Goal: Check status: Check status

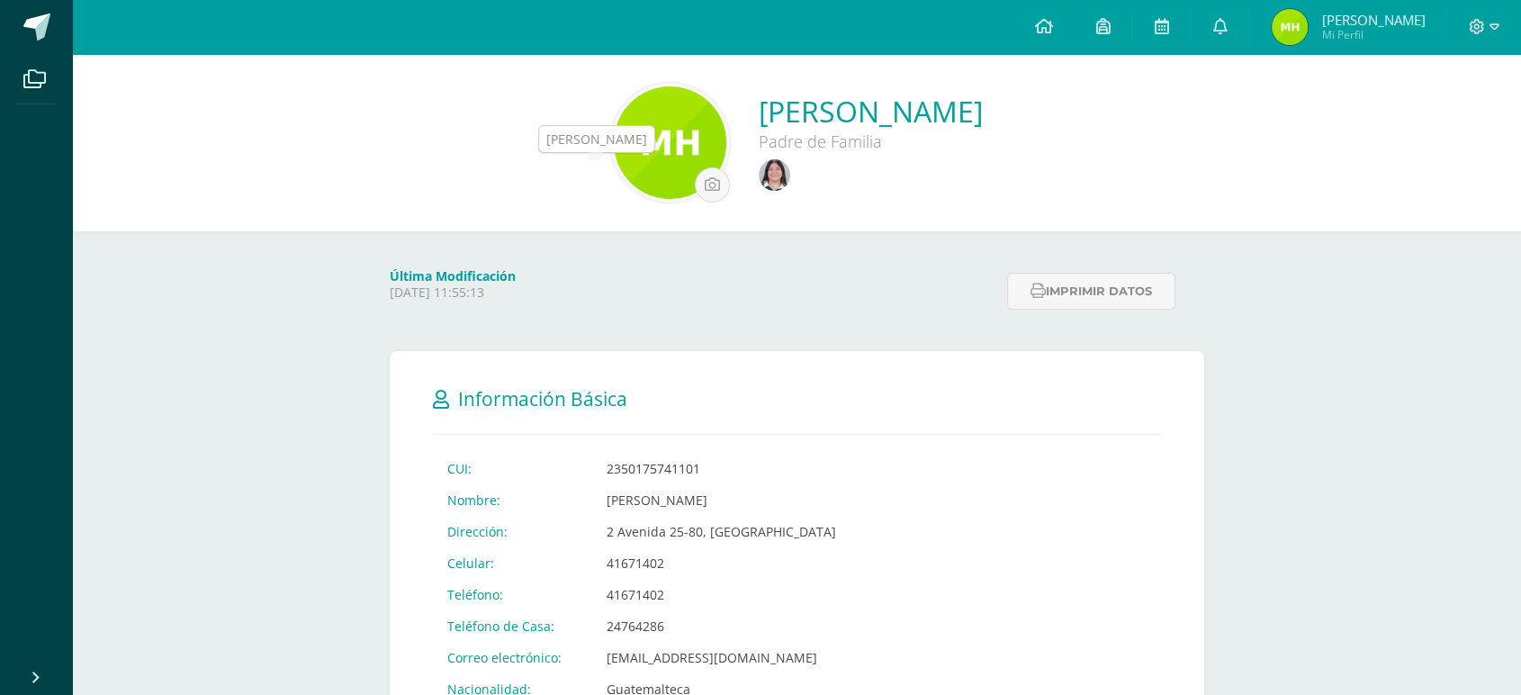
click at [759, 167] on img at bounding box center [774, 174] width 31 height 31
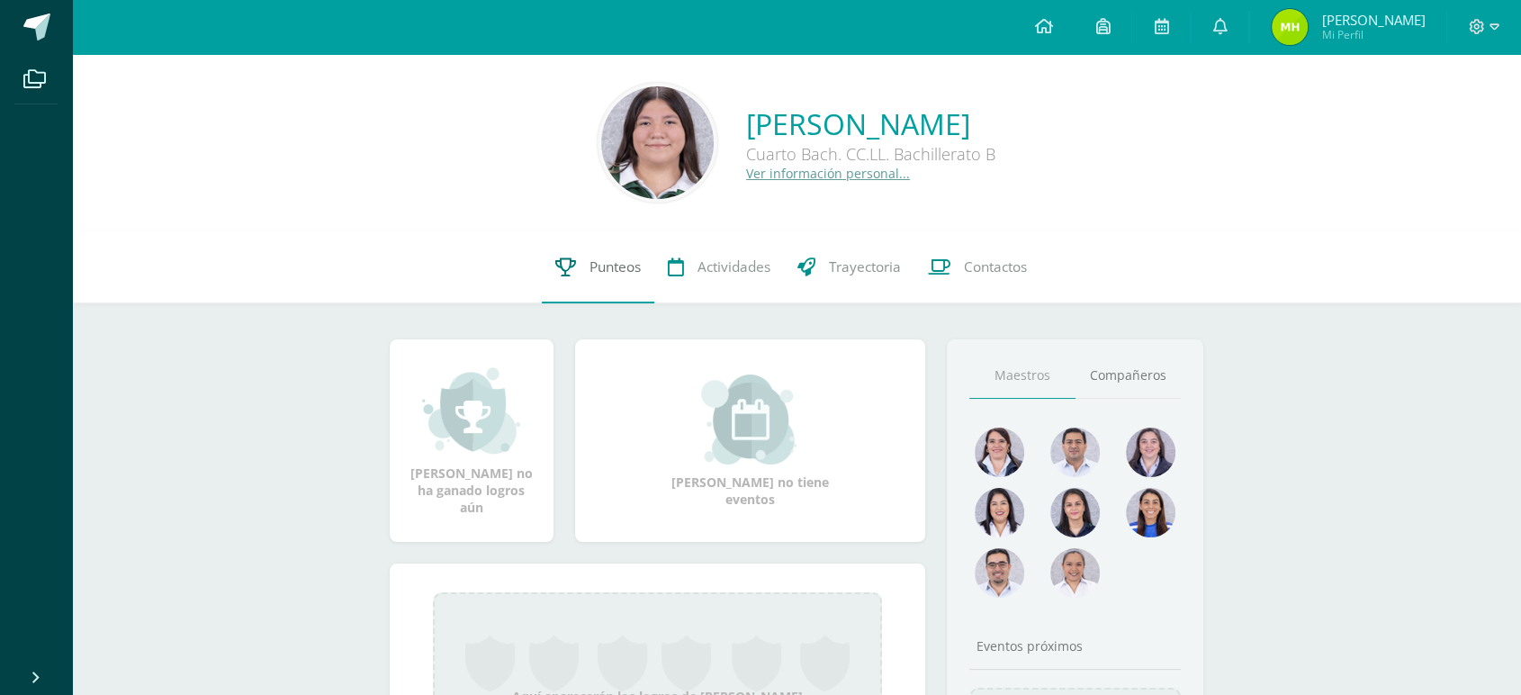
click at [580, 265] on link "Punteos" at bounding box center [598, 267] width 112 height 72
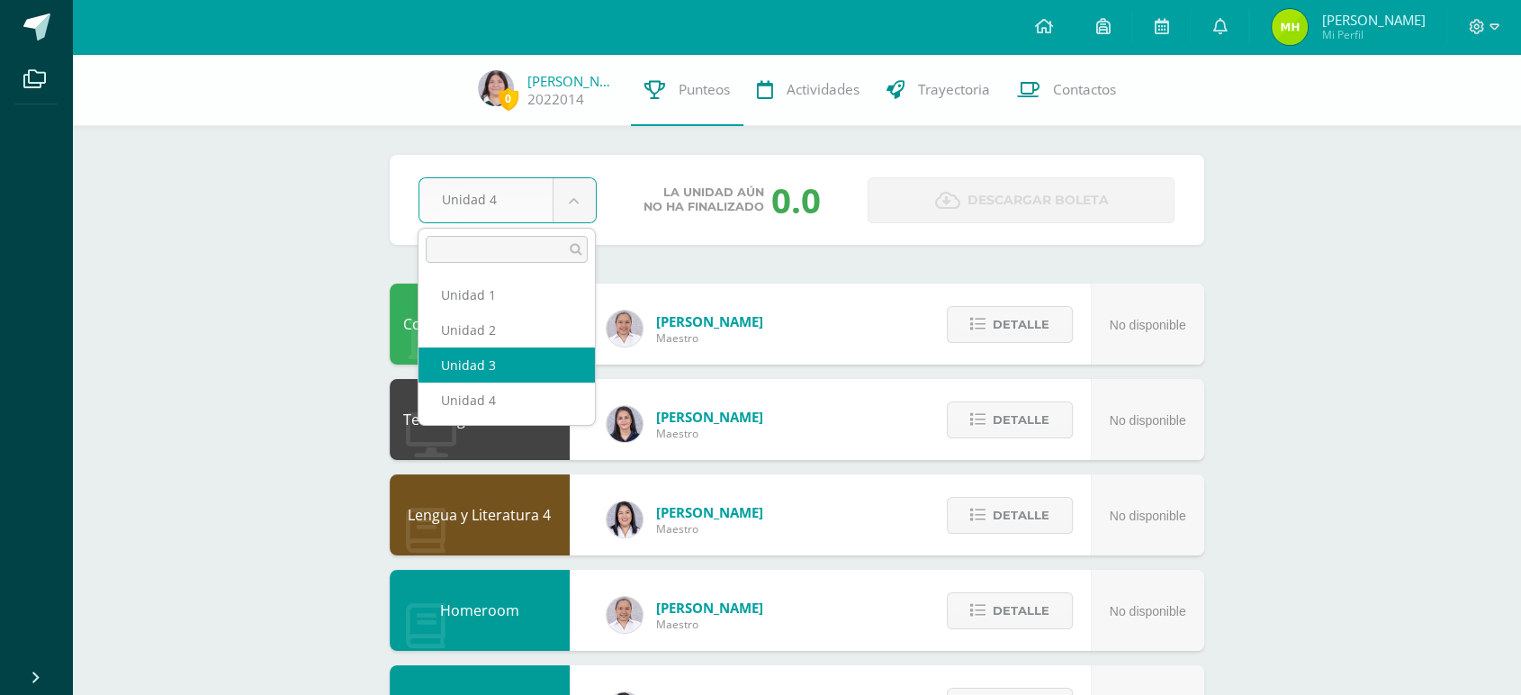
select select "Unidad 3"
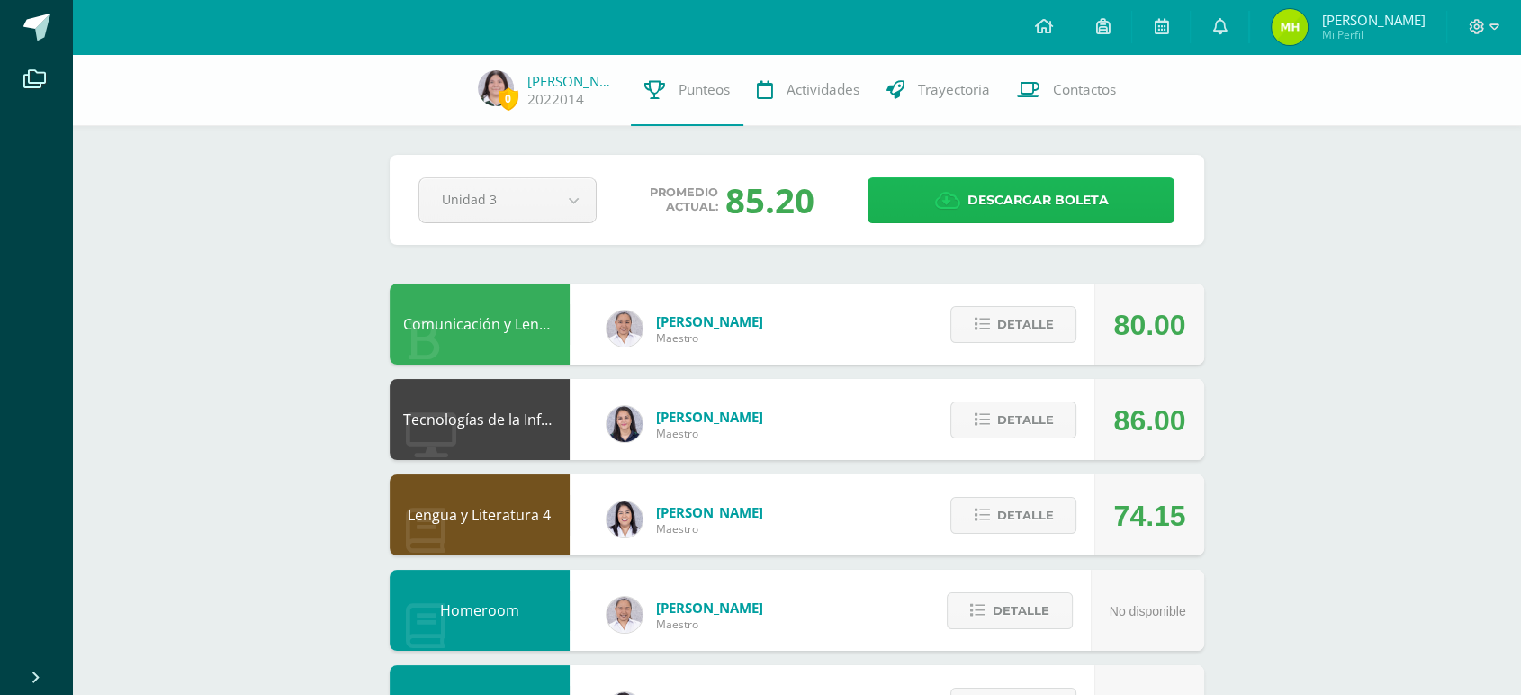
click at [983, 200] on span "Descargar boleta" at bounding box center [1037, 200] width 141 height 44
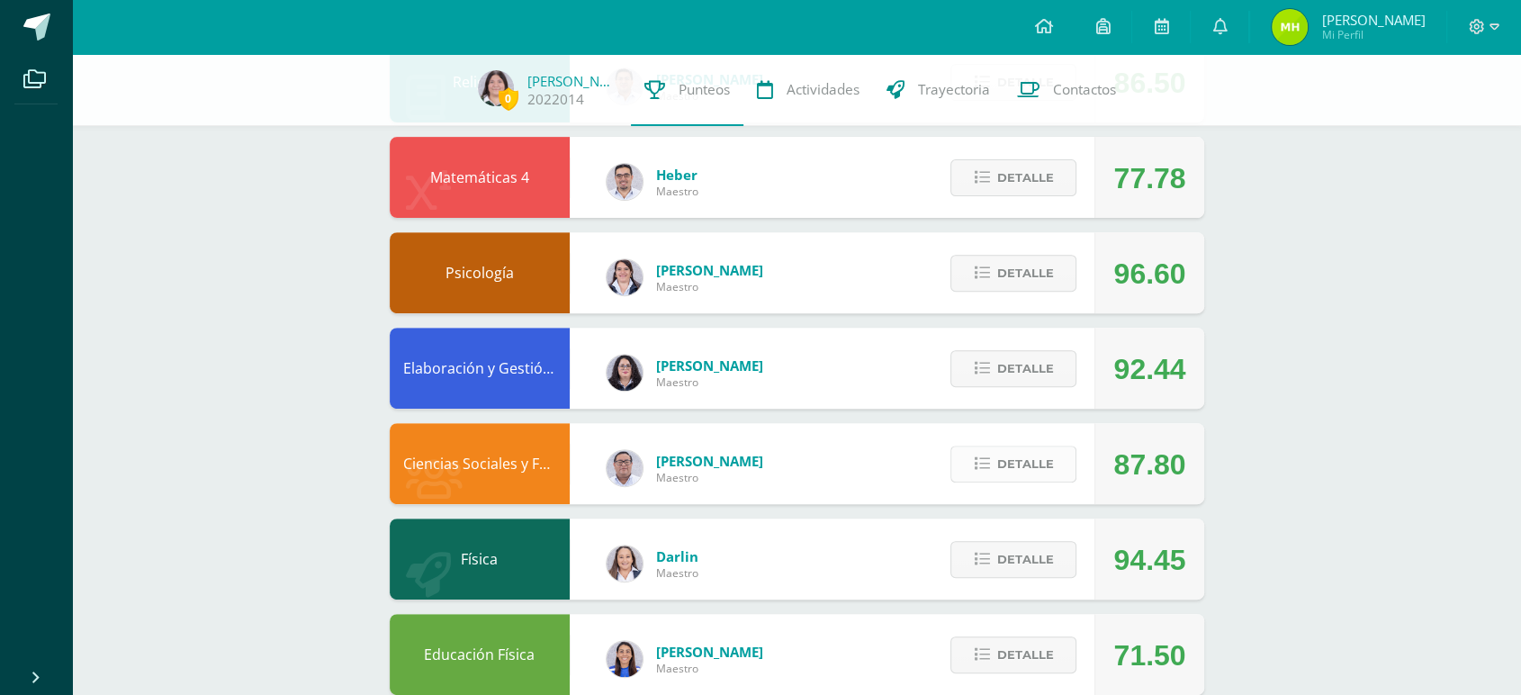
scroll to position [623, 0]
click at [1028, 267] on span "Detalle" at bounding box center [1024, 273] width 57 height 33
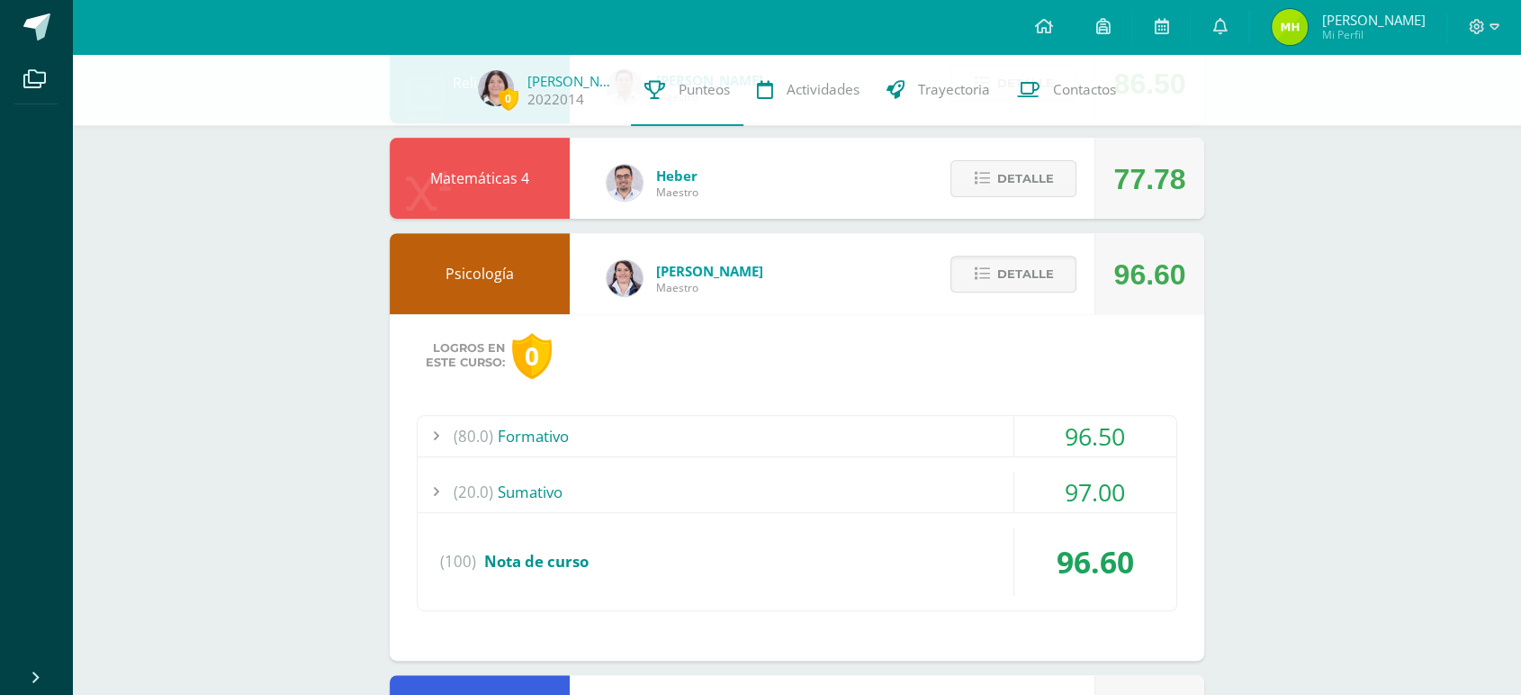
click at [994, 454] on div "(80.0) Formativo" at bounding box center [797, 436] width 759 height 40
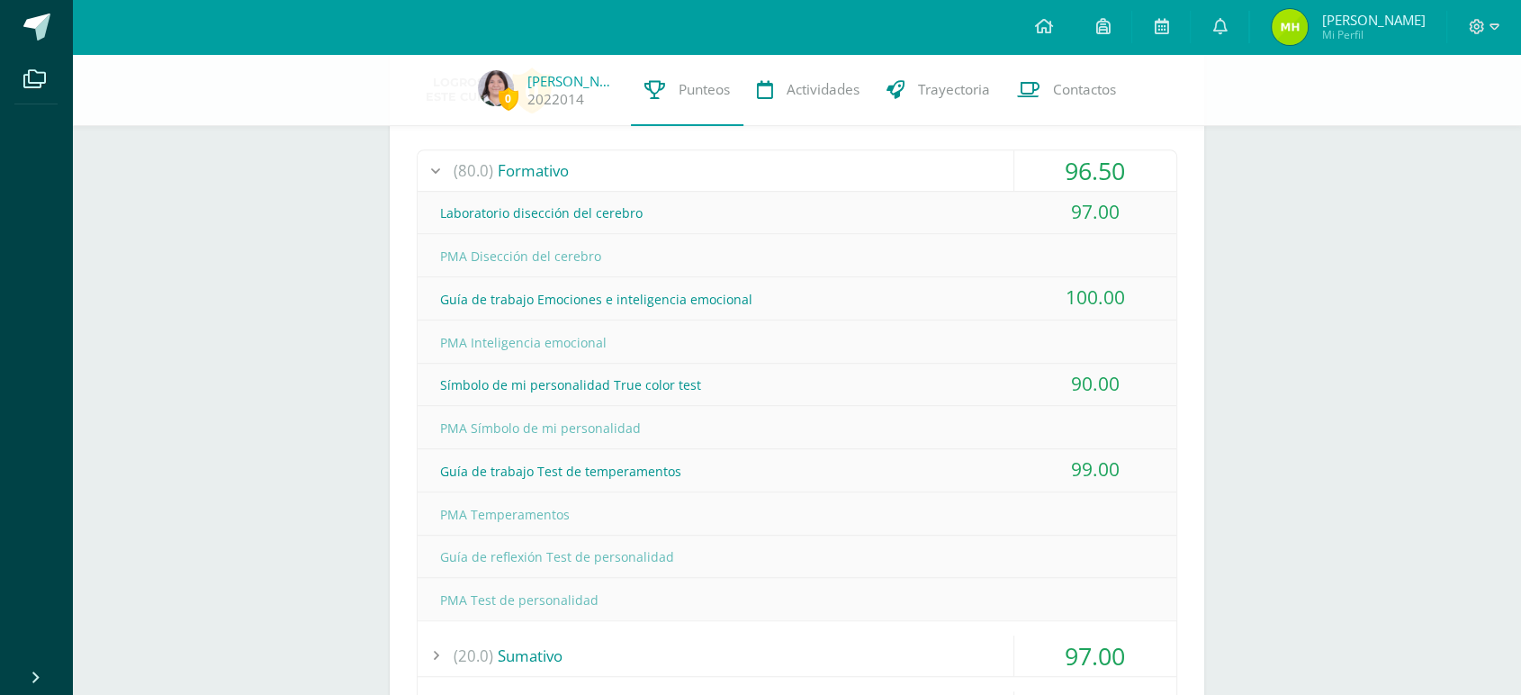
scroll to position [884, 0]
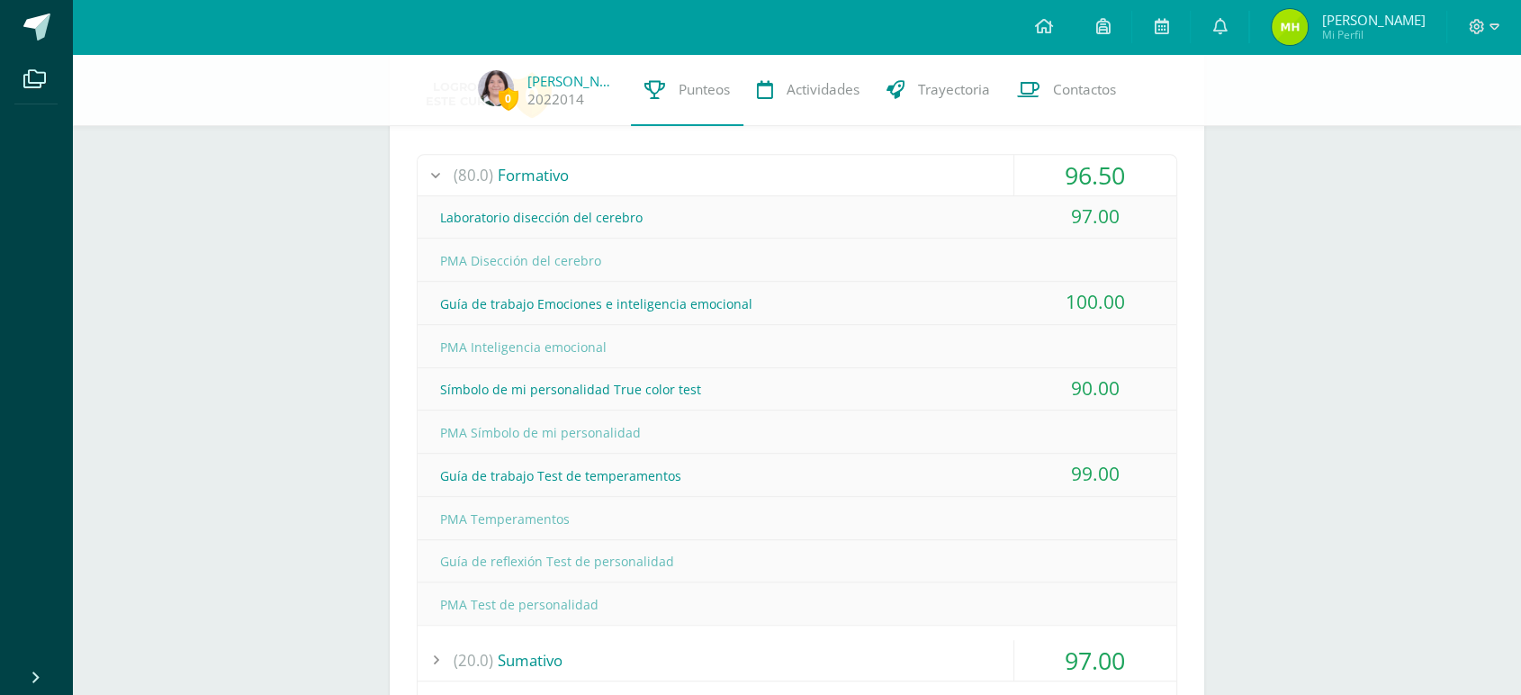
click at [1116, 166] on div "96.50" at bounding box center [1095, 175] width 162 height 40
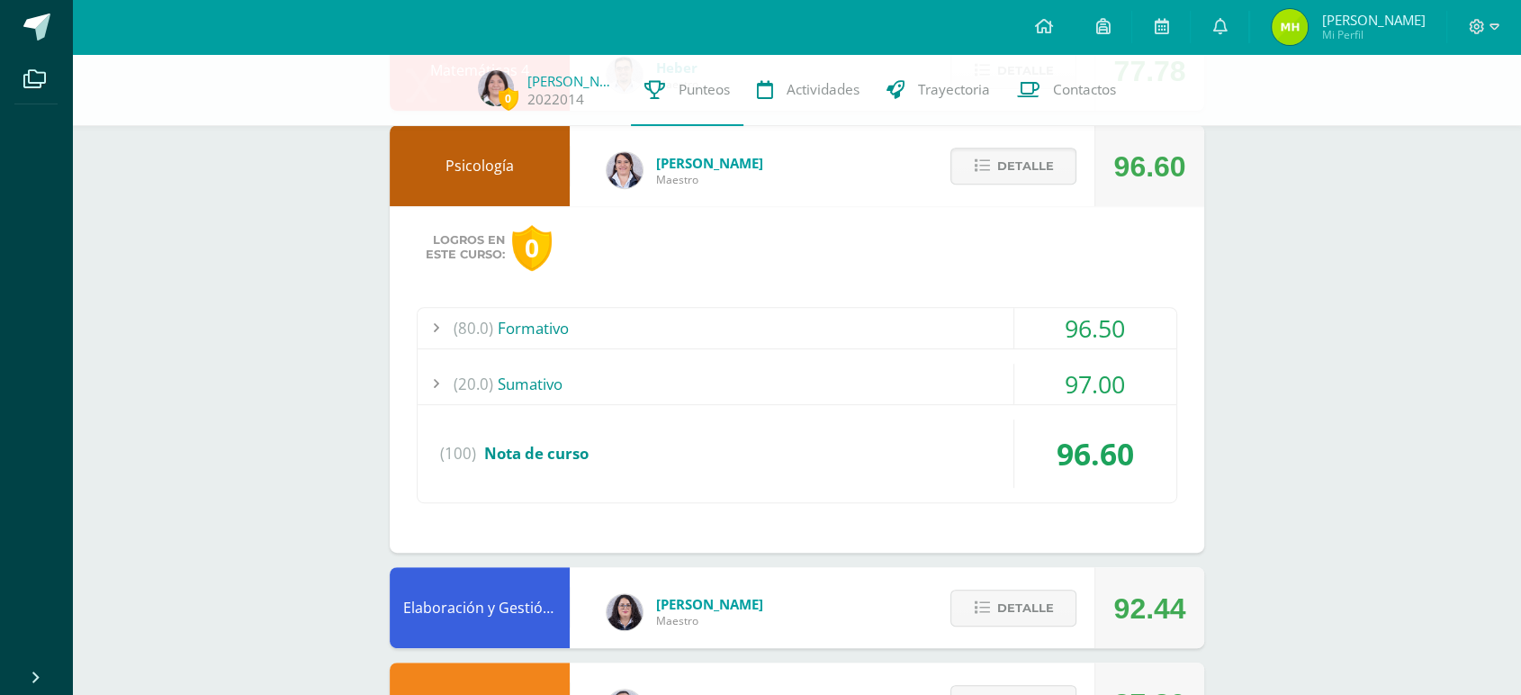
scroll to position [730, 0]
click at [1027, 166] on span "Detalle" at bounding box center [1024, 166] width 57 height 33
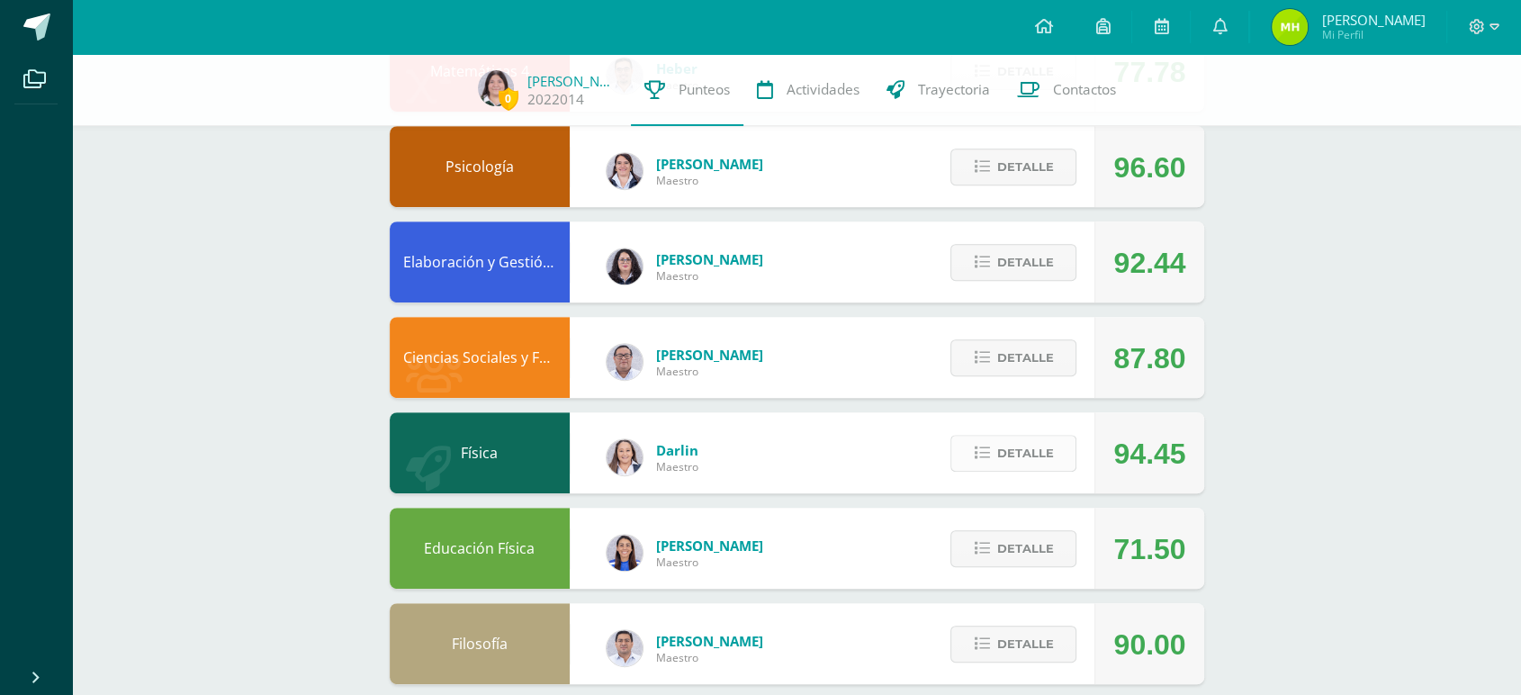
click at [1010, 453] on span "Detalle" at bounding box center [1024, 452] width 57 height 33
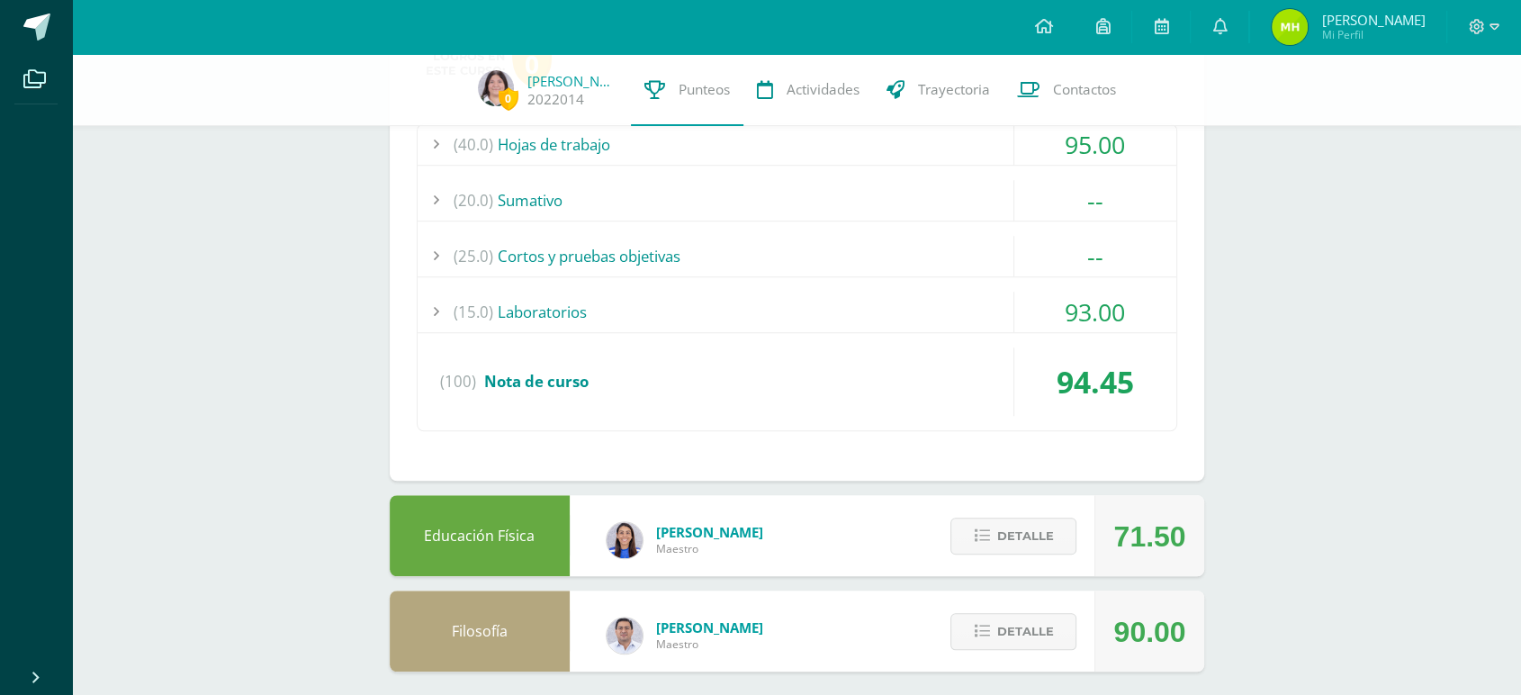
scroll to position [1202, 0]
click at [1070, 148] on div "95.00" at bounding box center [1095, 142] width 162 height 40
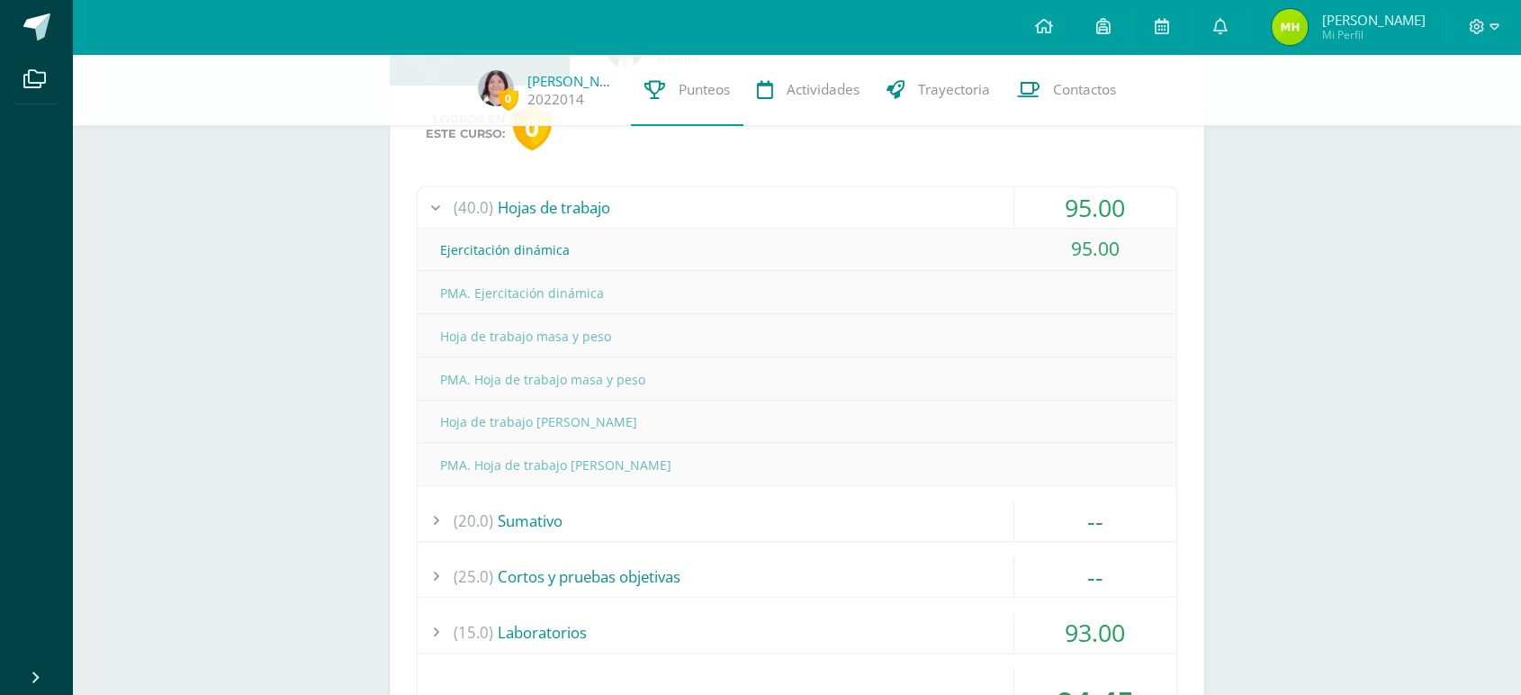
scroll to position [1134, 0]
click at [1130, 214] on div "95.00" at bounding box center [1095, 211] width 162 height 40
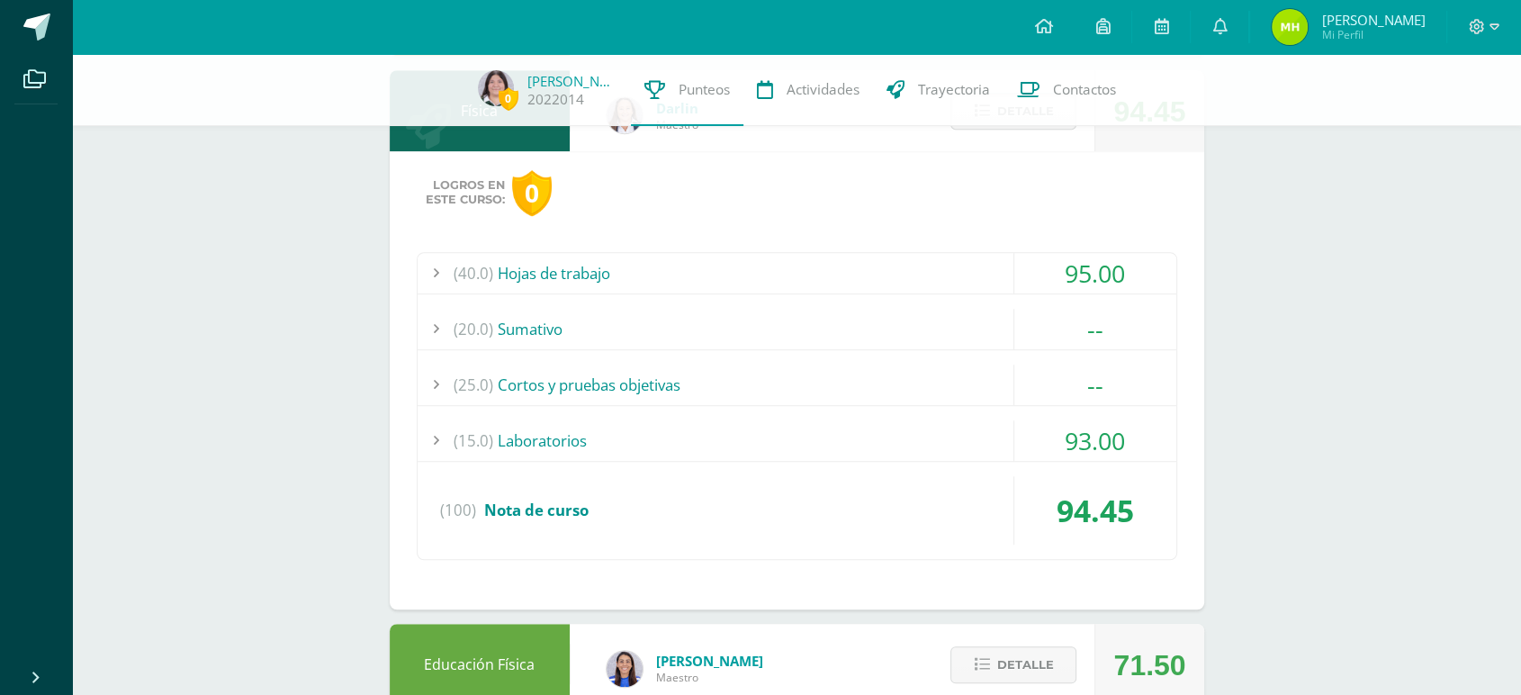
click at [1116, 270] on div "95.00" at bounding box center [1095, 273] width 162 height 40
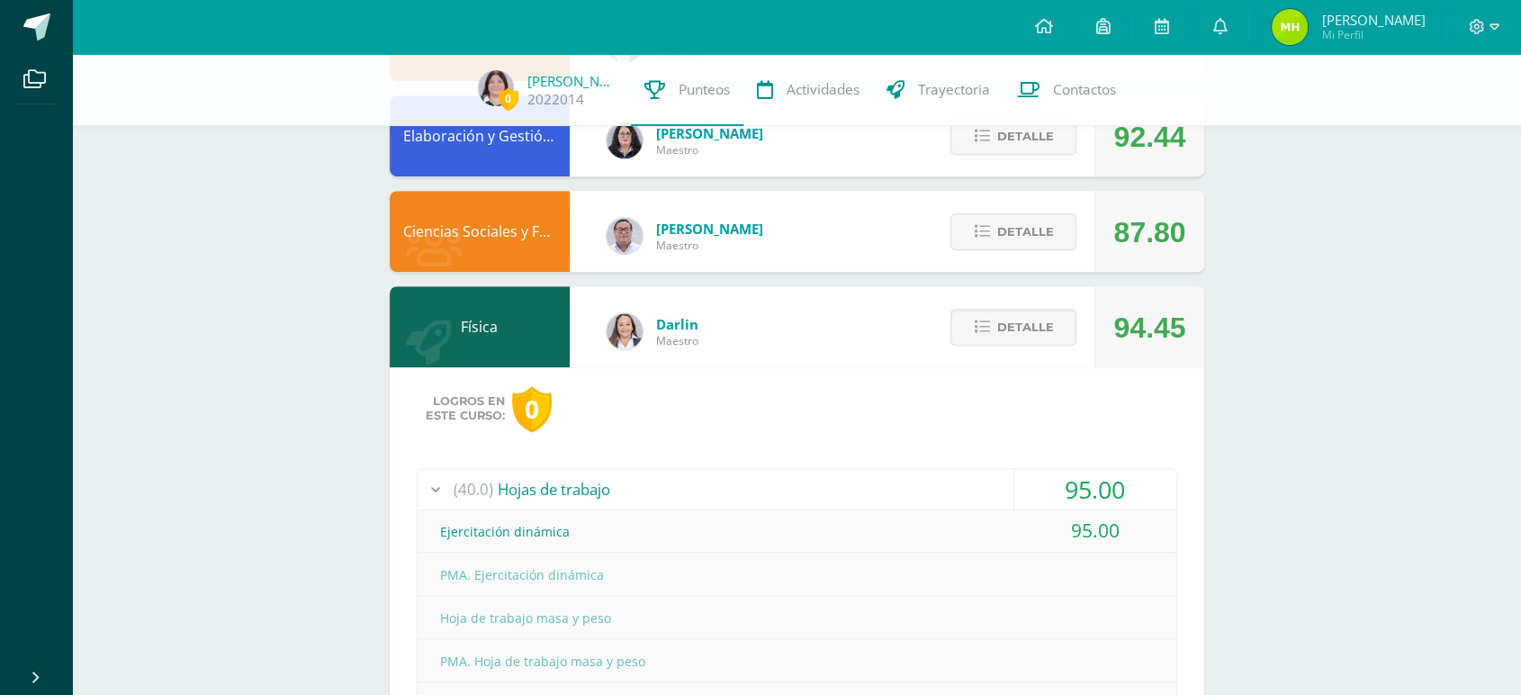
scroll to position [713, 0]
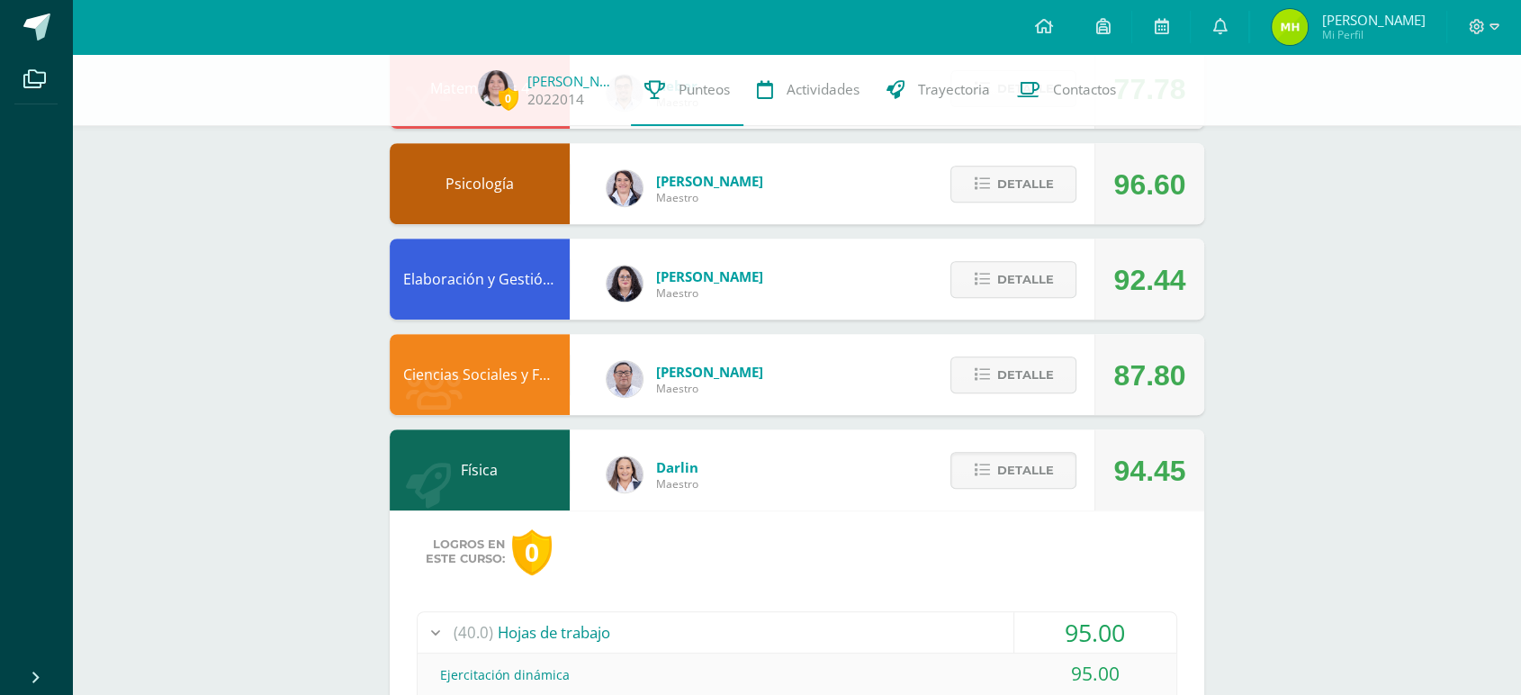
drag, startPoint x: 1107, startPoint y: 179, endPoint x: 1199, endPoint y: 187, distance: 92.2
click at [1199, 187] on div "96.60" at bounding box center [1148, 183] width 109 height 81
click at [1030, 474] on span "Detalle" at bounding box center [1024, 470] width 57 height 33
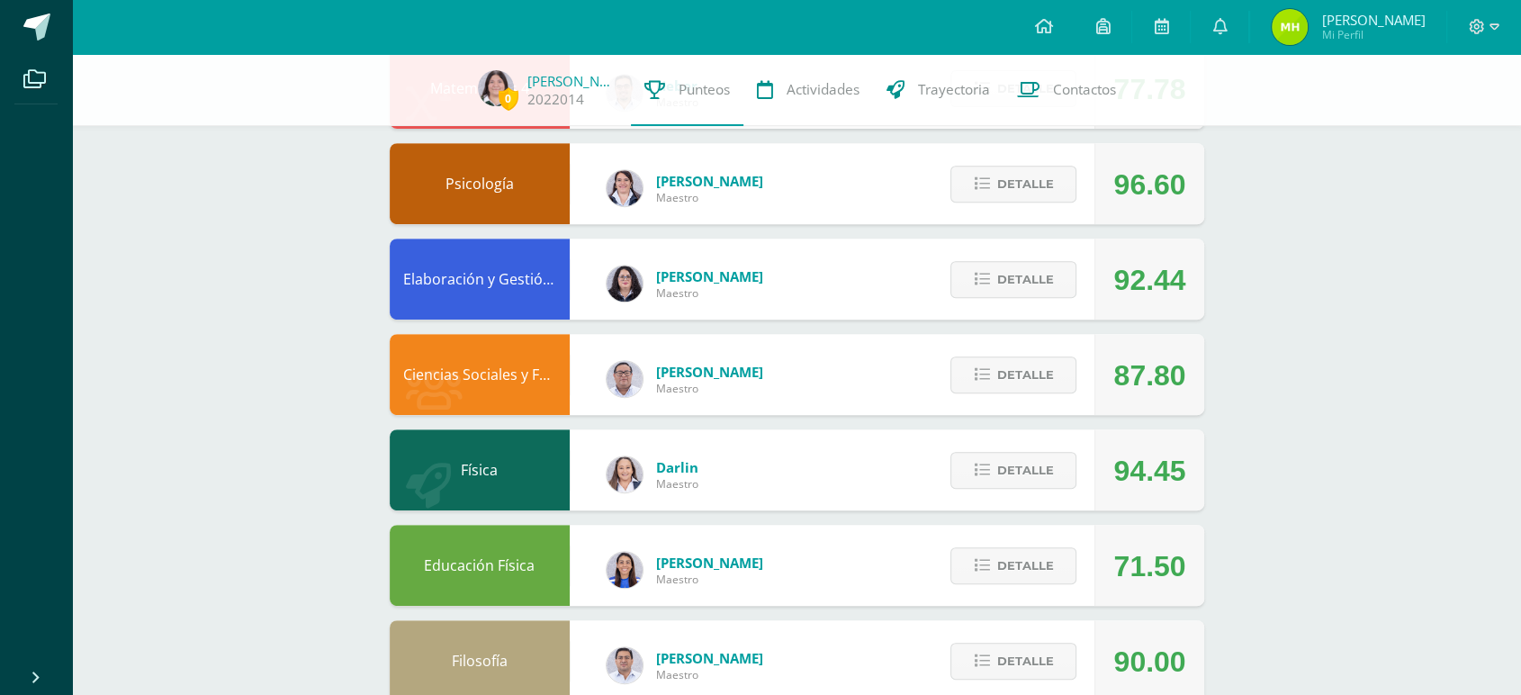
click at [1378, 337] on div "0 [PERSON_NAME] 2022014 Punteos Actividades Trayectoria Contactos Pendiente Uni…" at bounding box center [796, 39] width 1449 height 1396
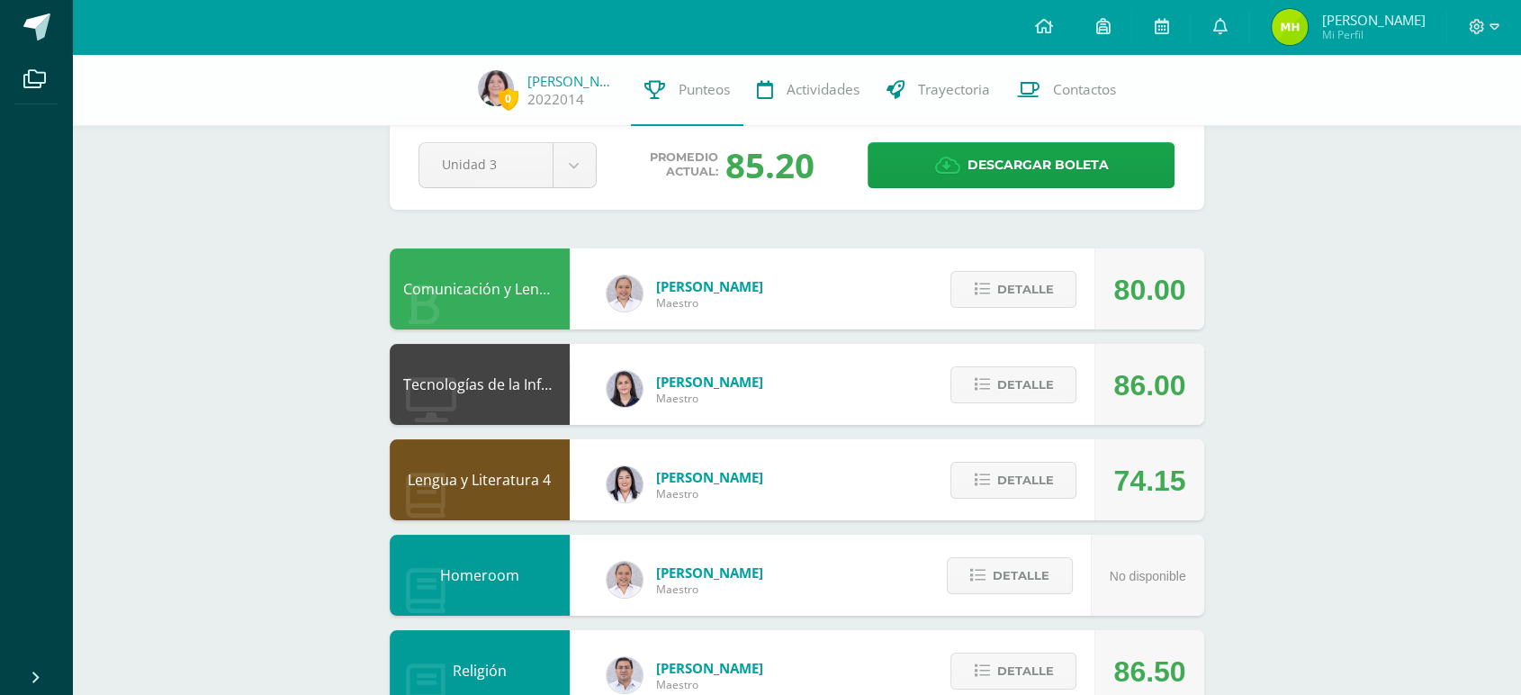
scroll to position [0, 0]
